Goal: Task Accomplishment & Management: Manage account settings

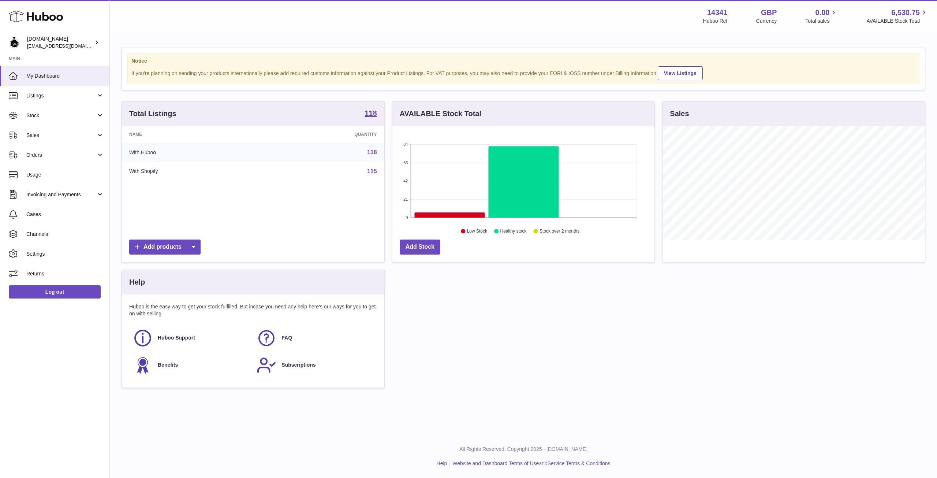
scroll to position [114, 262]
click at [31, 19] on icon at bounding box center [36, 16] width 54 height 15
click at [60, 143] on link "Sales" at bounding box center [54, 135] width 109 height 20
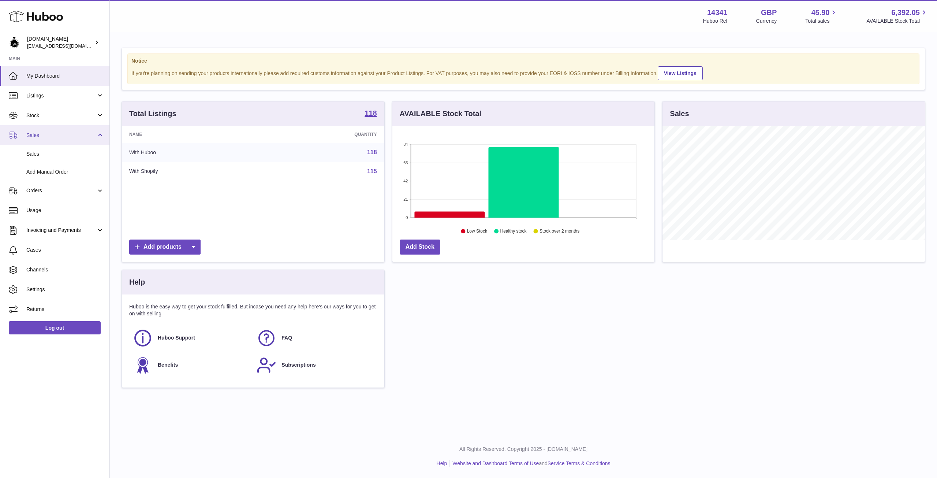
click at [64, 139] on link "Sales" at bounding box center [54, 135] width 109 height 20
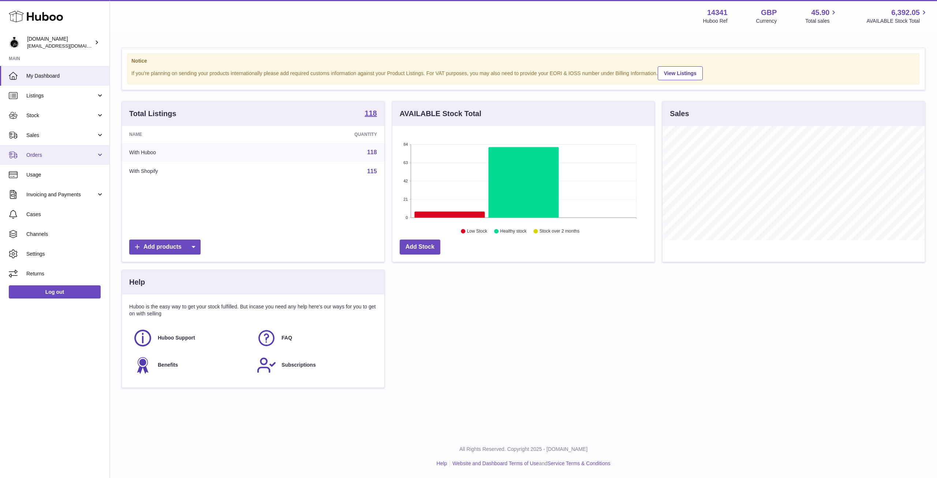
click at [75, 159] on link "Orders" at bounding box center [54, 155] width 109 height 20
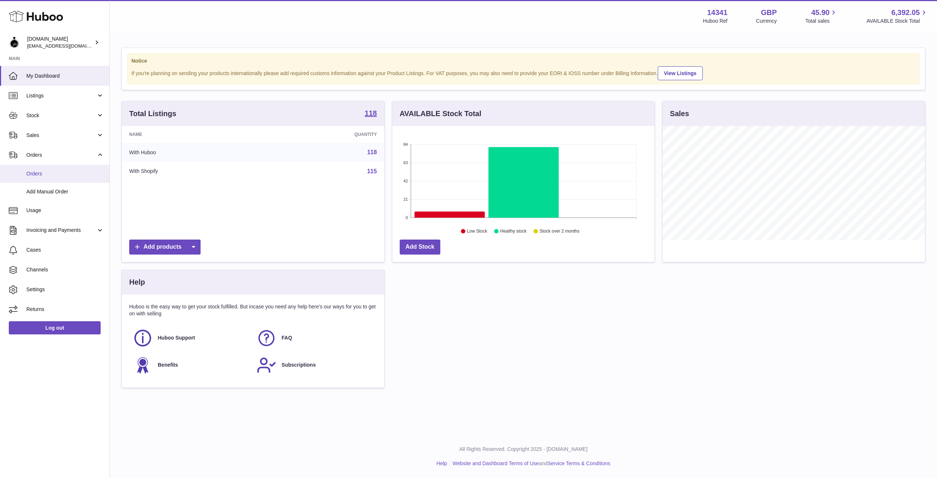
click at [55, 175] on span "Orders" at bounding box center [65, 173] width 78 height 7
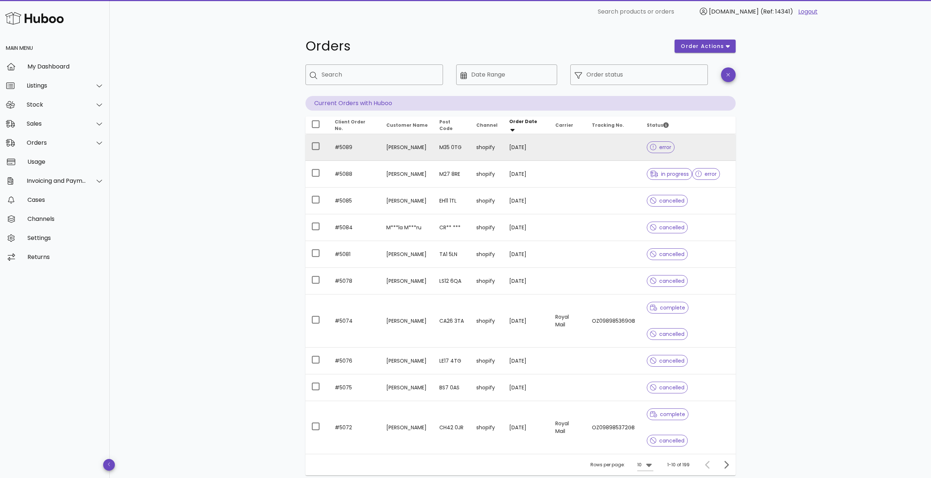
click at [664, 149] on span "error" at bounding box center [661, 147] width 22 height 5
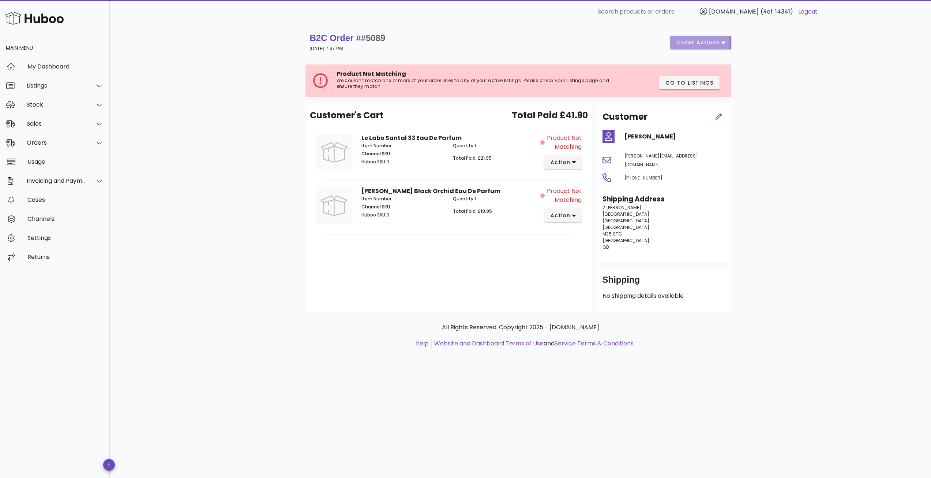
click at [726, 43] on button "order actions" at bounding box center [700, 42] width 61 height 13
click at [710, 87] on div "Cancel" at bounding box center [720, 86] width 31 height 7
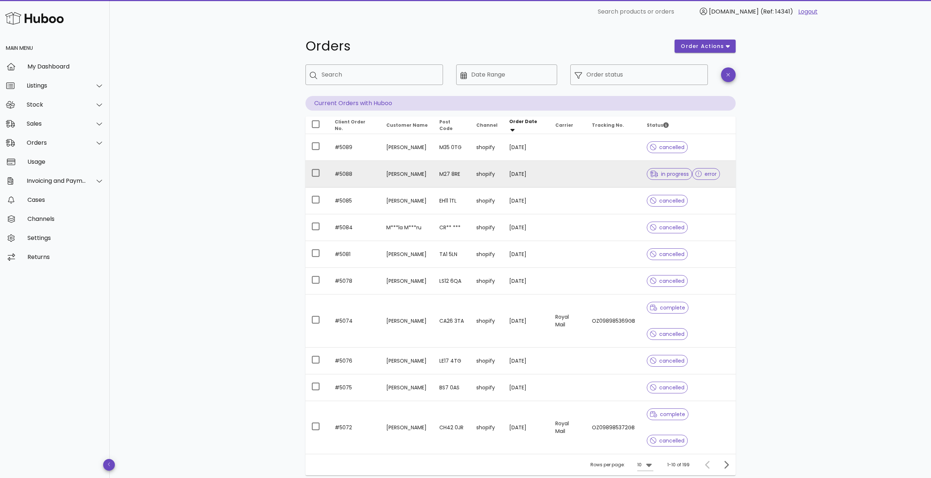
click at [705, 173] on div at bounding box center [701, 173] width 10 height 7
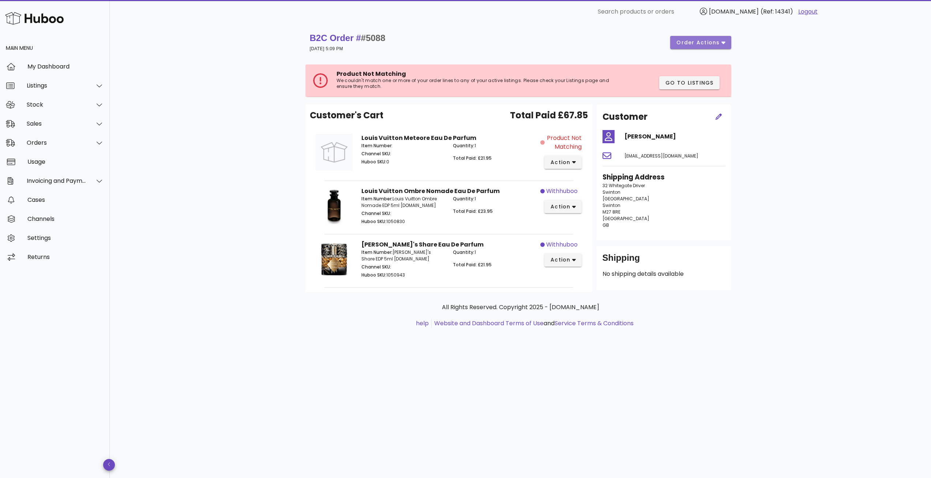
click at [720, 43] on span "order actions" at bounding box center [698, 43] width 44 height 8
click at [716, 89] on div "Cancel" at bounding box center [720, 86] width 31 height 7
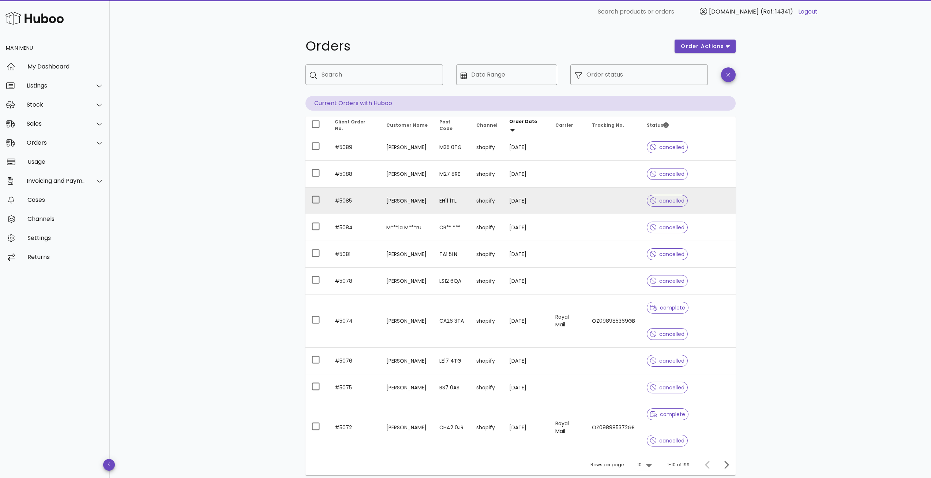
click at [400, 196] on td "Stephen Slater" at bounding box center [407, 200] width 53 height 27
